Goal: Transaction & Acquisition: Purchase product/service

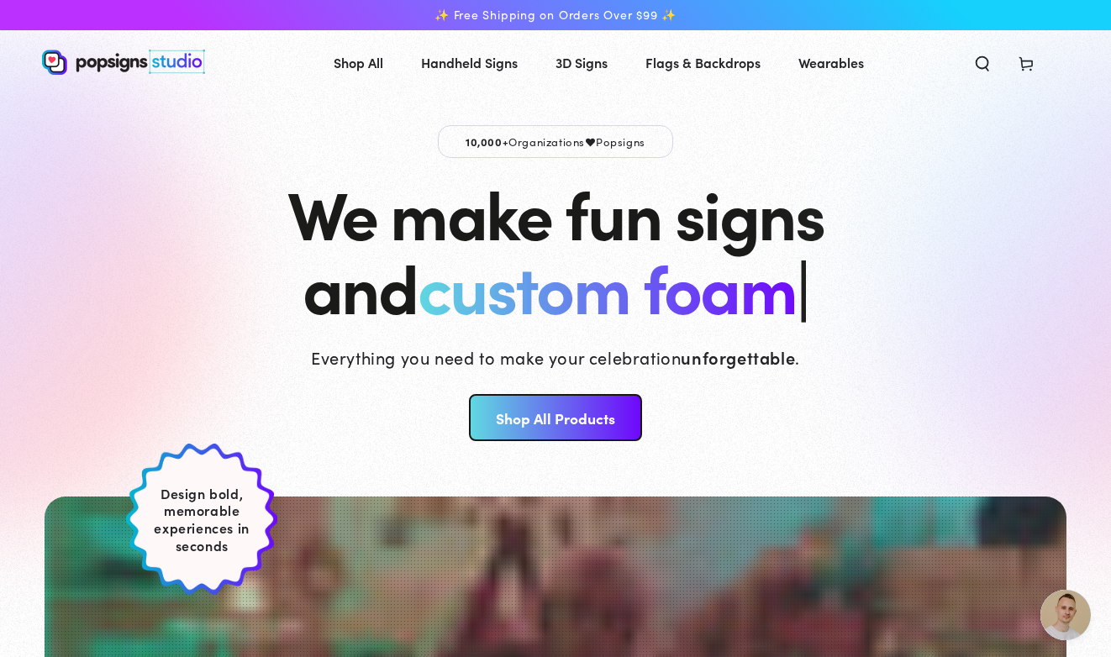
click at [607, 413] on link "Shop All Products" at bounding box center [555, 417] width 172 height 47
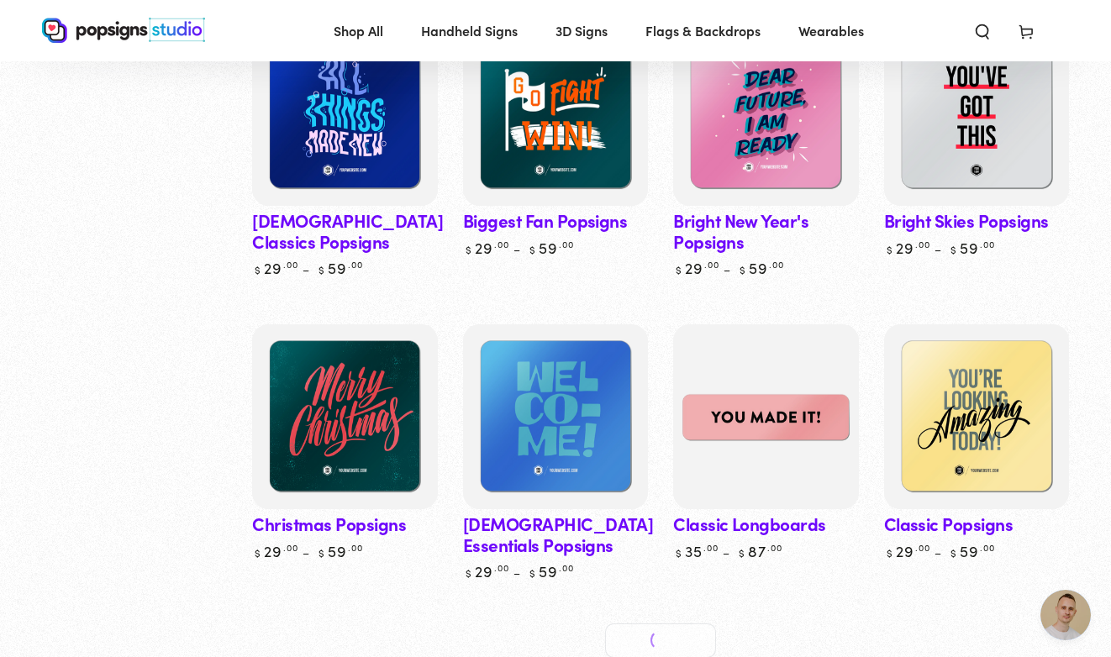
scroll to position [688, 0]
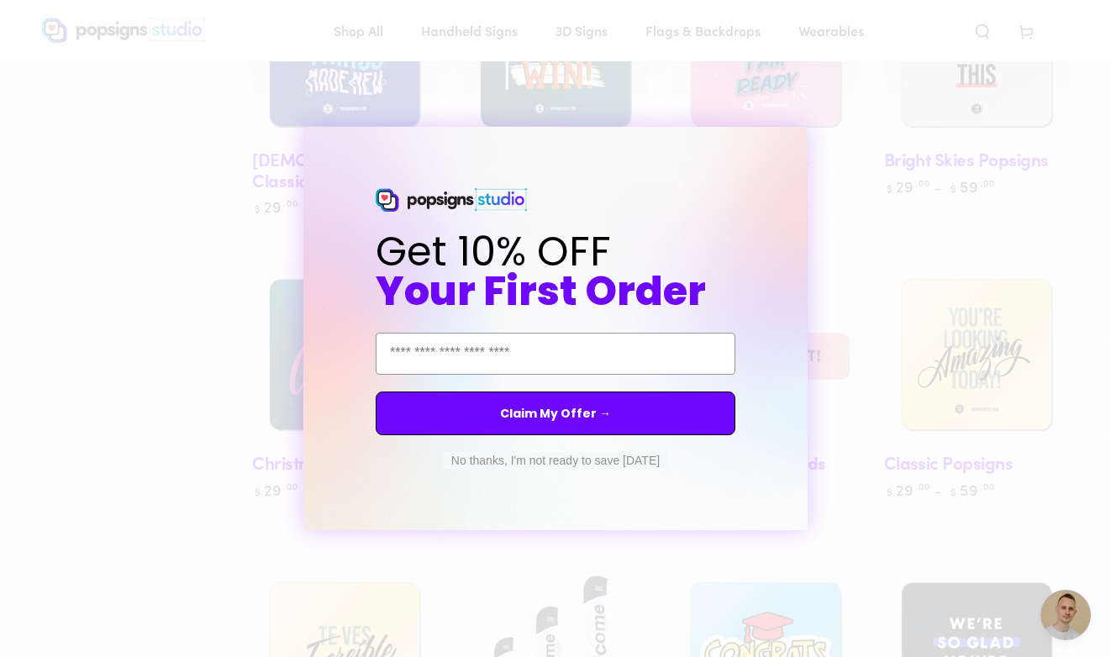
click at [811, 141] on circle "Close dialog" at bounding box center [810, 142] width 16 height 16
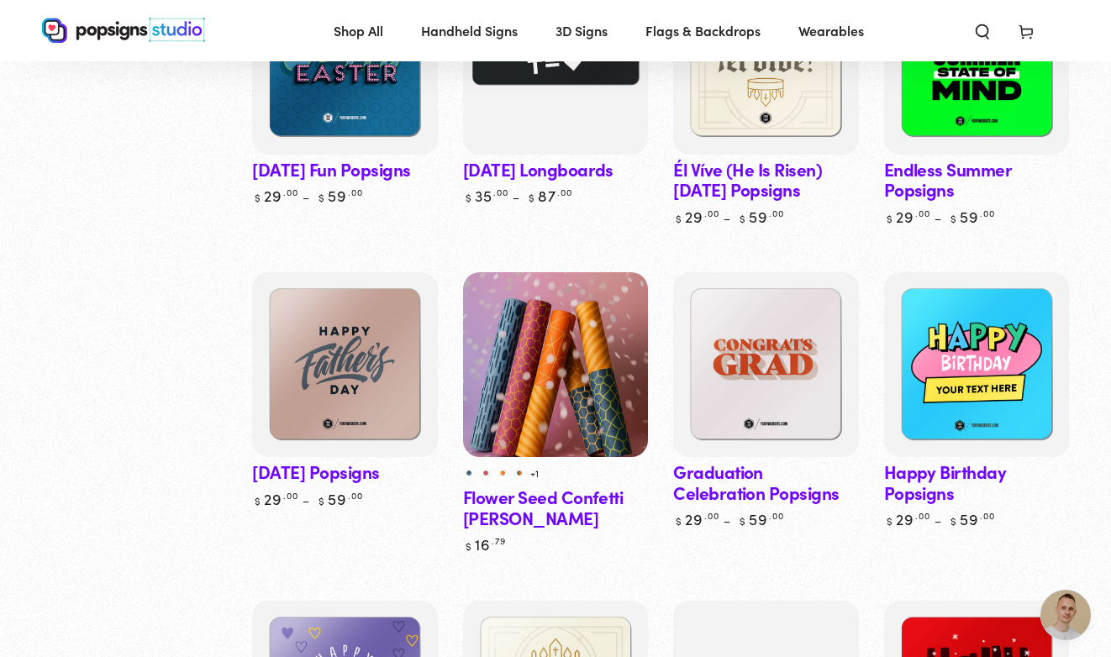
scroll to position [2544, 0]
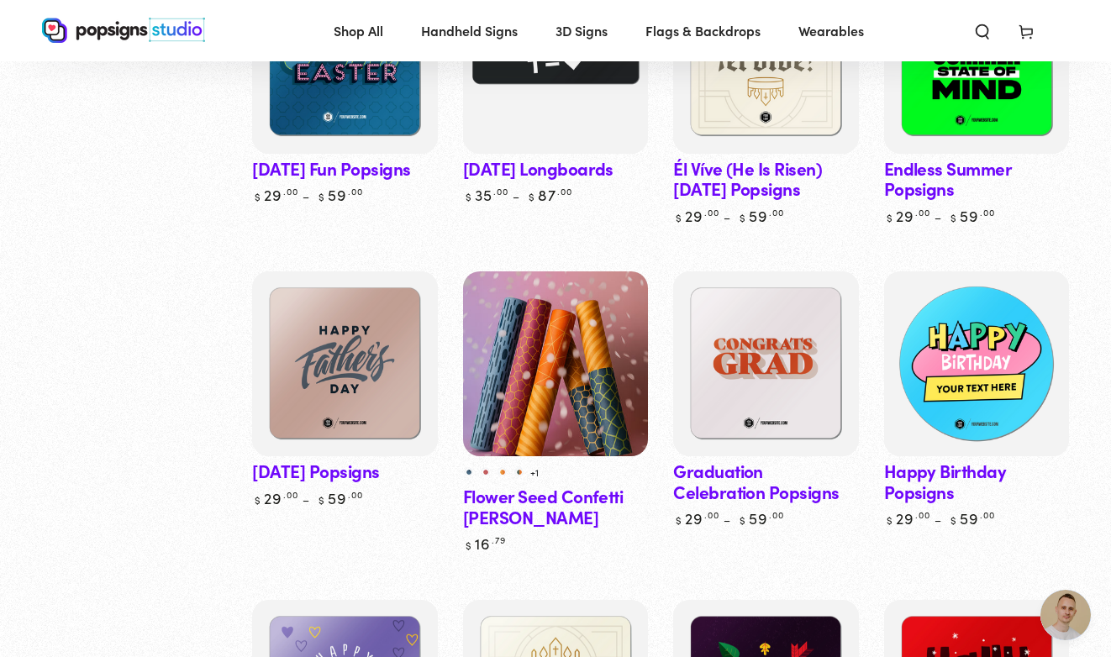
click at [1024, 402] on img at bounding box center [975, 364] width 191 height 191
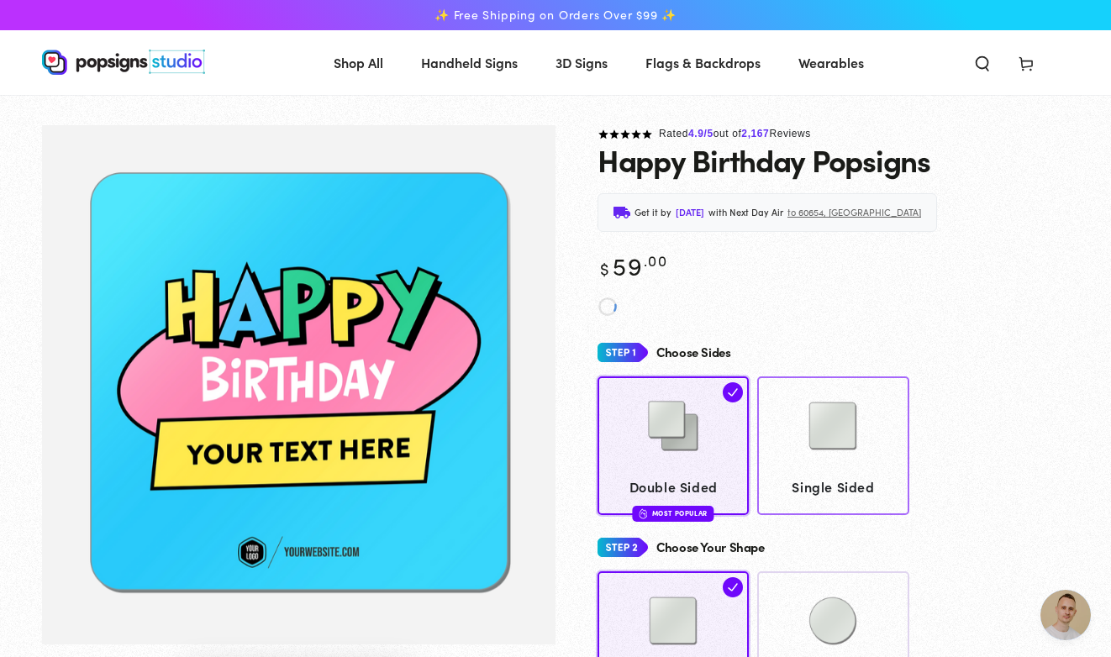
click at [865, 427] on img at bounding box center [833, 426] width 84 height 84
